Goal: Task Accomplishment & Management: Complete application form

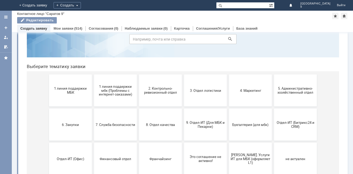
scroll to position [44, 0]
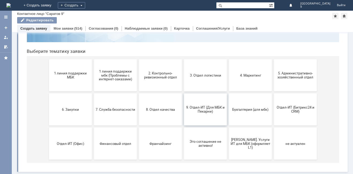
click at [189, 115] on button "9. Отдел-ИТ (Для МБК и Пекарни)" at bounding box center [205, 110] width 43 height 32
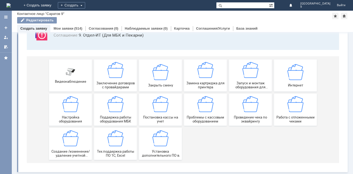
scroll to position [44, 0]
click at [289, 114] on div "Работа с отложенными чеками" at bounding box center [295, 109] width 40 height 27
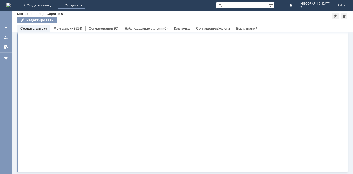
scroll to position [0, 0]
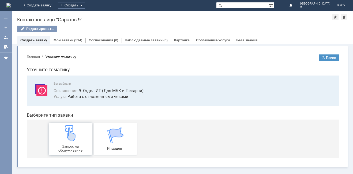
click at [66, 139] on img at bounding box center [70, 133] width 16 height 16
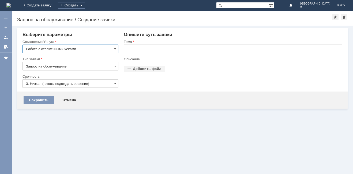
click at [182, 50] on input "text" at bounding box center [233, 49] width 218 height 9
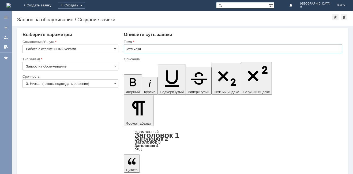
type input "отл чеки"
drag, startPoint x: 165, startPoint y: 1441, endPoint x: 161, endPoint y: 1459, distance: 18.9
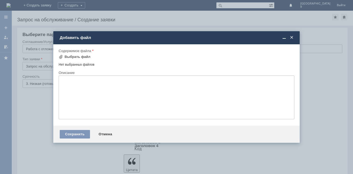
click at [79, 52] on div "Содержимое файла" at bounding box center [176, 50] width 234 height 3
click at [77, 55] on div "Выбрать файл" at bounding box center [75, 57] width 32 height 6
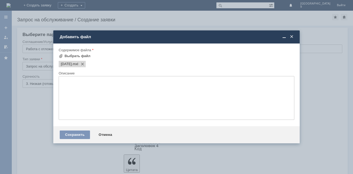
click at [155, 84] on textarea at bounding box center [176, 98] width 235 height 44
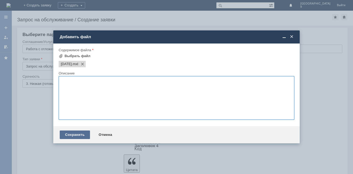
click at [73, 134] on div "Сохранить" at bounding box center [75, 135] width 30 height 9
